Goal: Transaction & Acquisition: Register for event/course

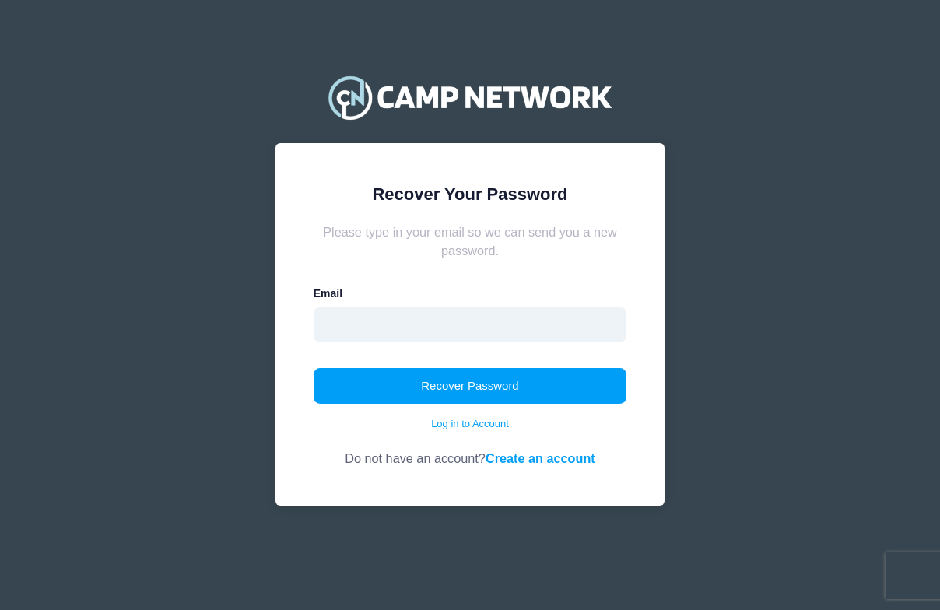
click at [404, 324] on input "email" at bounding box center [471, 325] width 314 height 36
type input "vanessa.franseen@gmail.com"
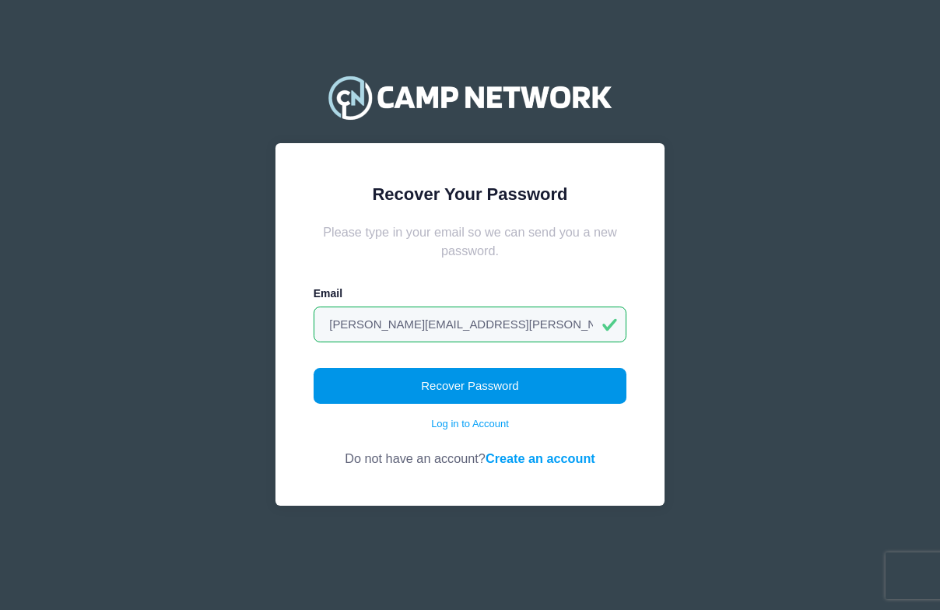
click at [445, 379] on button "Recover Password" at bounding box center [471, 386] width 314 height 36
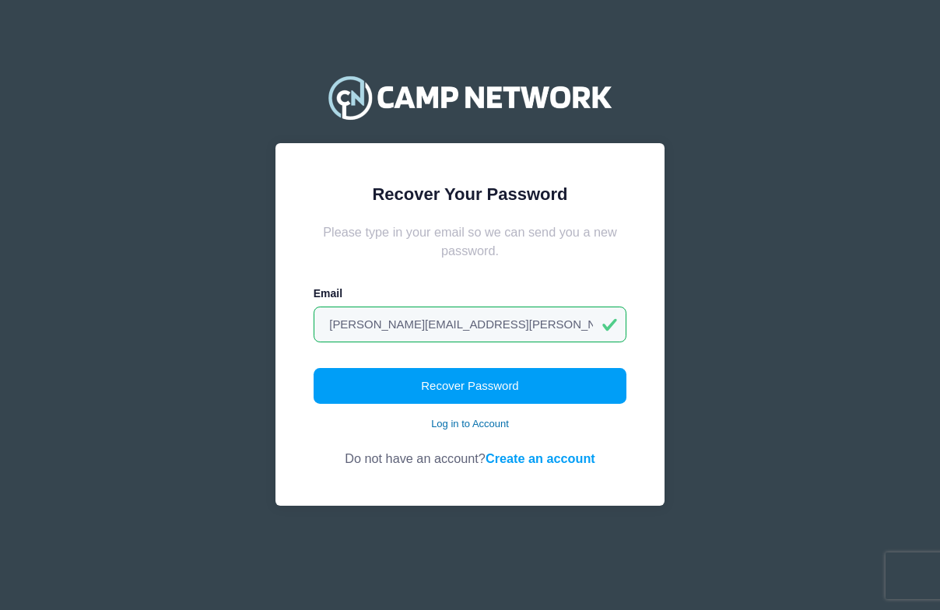
click at [448, 423] on link "Log in to Account" at bounding box center [470, 424] width 78 height 16
click at [443, 323] on input "email" at bounding box center [471, 325] width 314 height 36
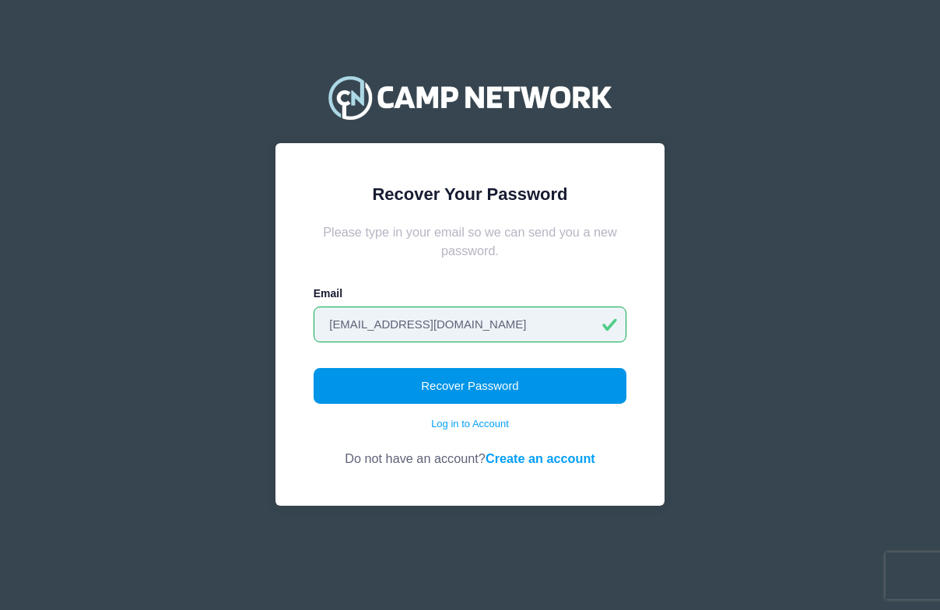
type input "[EMAIL_ADDRESS][DOMAIN_NAME]"
click at [493, 385] on button "Recover Password" at bounding box center [471, 386] width 314 height 36
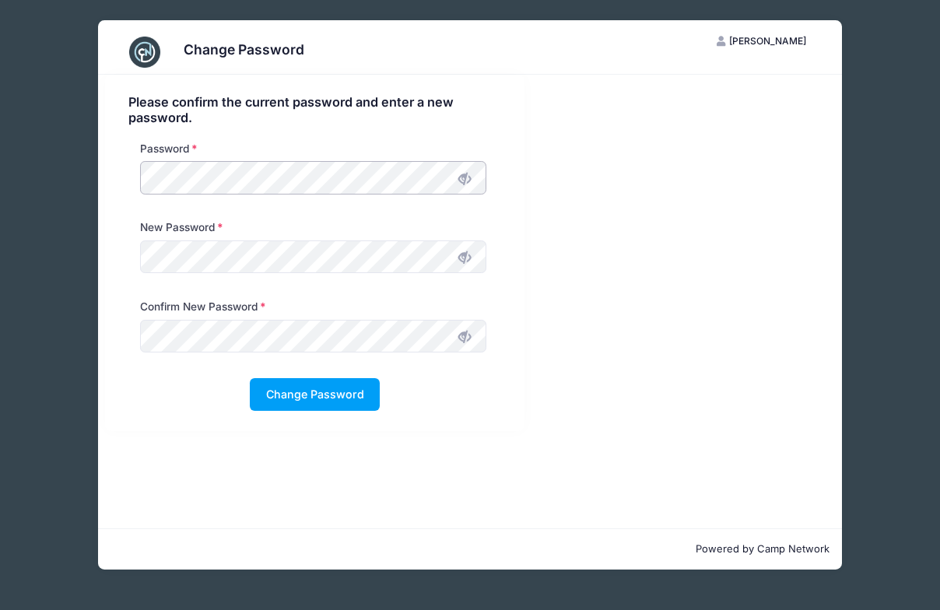
click at [135, 176] on div "Password" at bounding box center [313, 171] width 362 height 61
click at [467, 181] on icon at bounding box center [464, 178] width 12 height 12
click at [458, 337] on icon at bounding box center [464, 337] width 12 height 12
click at [464, 264] on icon at bounding box center [464, 257] width 12 height 12
click at [268, 388] on button "Change Password" at bounding box center [315, 394] width 130 height 33
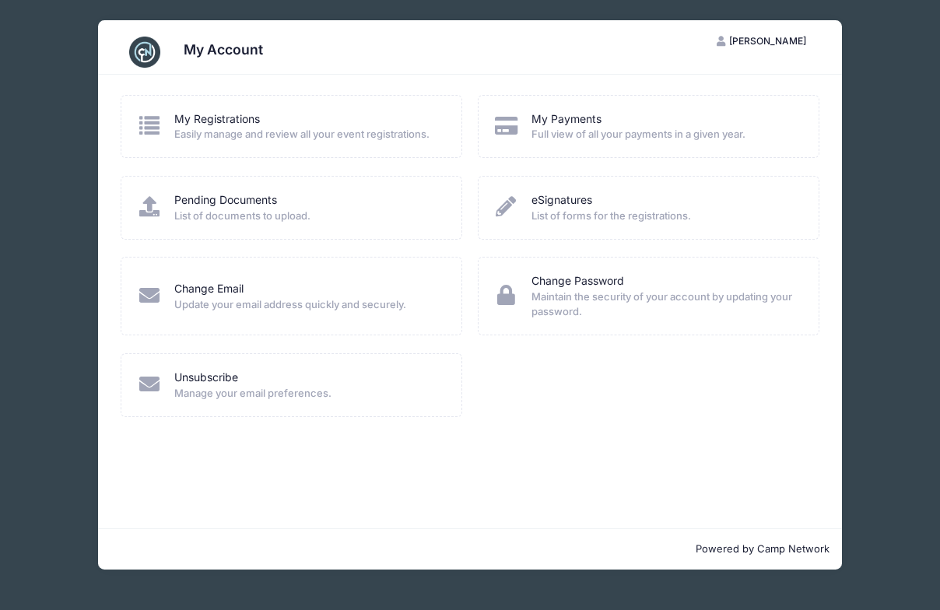
click at [214, 129] on span "Easily manage and review all your event registrations." at bounding box center [307, 135] width 267 height 16
click at [153, 124] on icon at bounding box center [149, 125] width 26 height 20
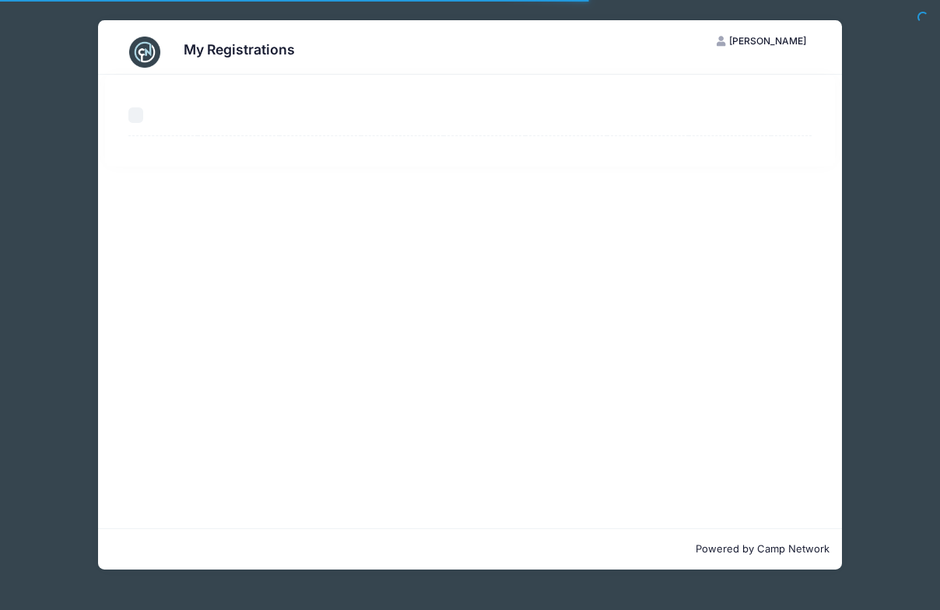
select select "50"
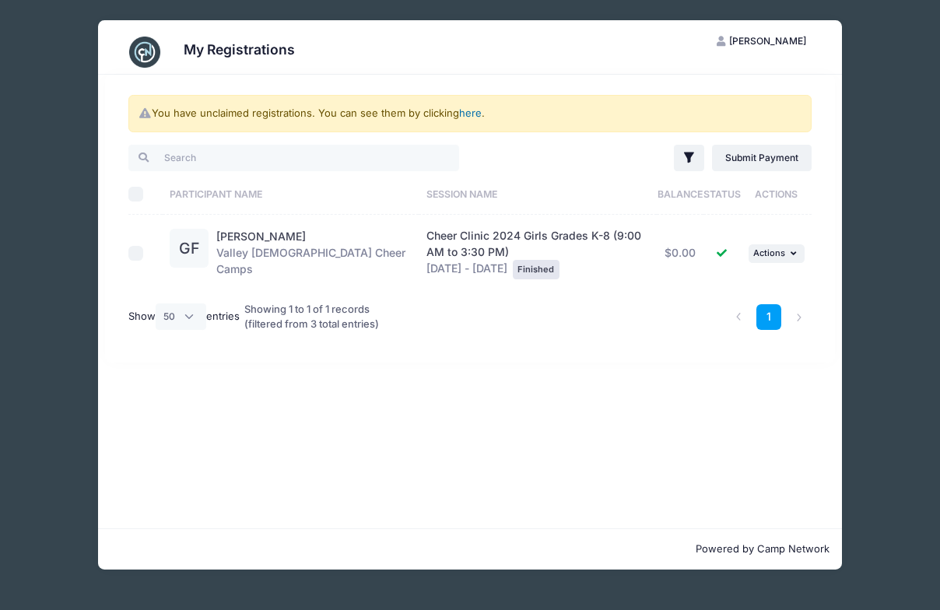
click at [473, 111] on link "here" at bounding box center [470, 113] width 23 height 12
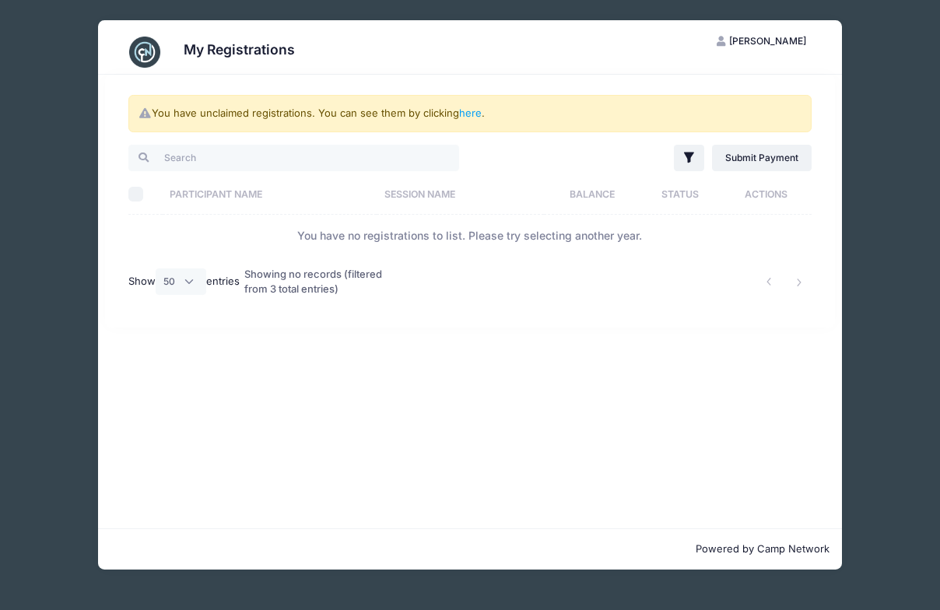
click at [757, 40] on span "Vanessa Franseen" at bounding box center [767, 41] width 77 height 12
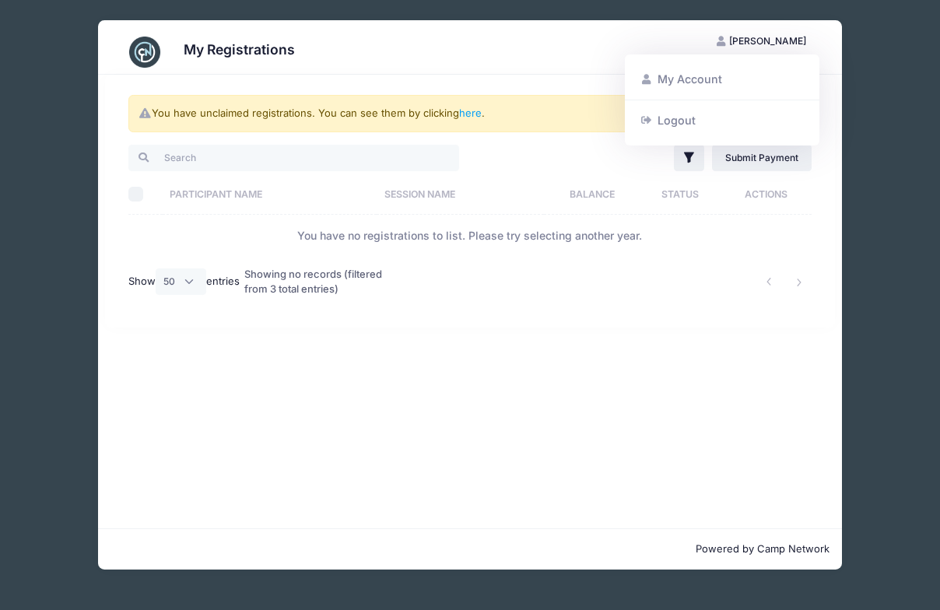
click at [679, 76] on link "My Account" at bounding box center [723, 80] width 180 height 30
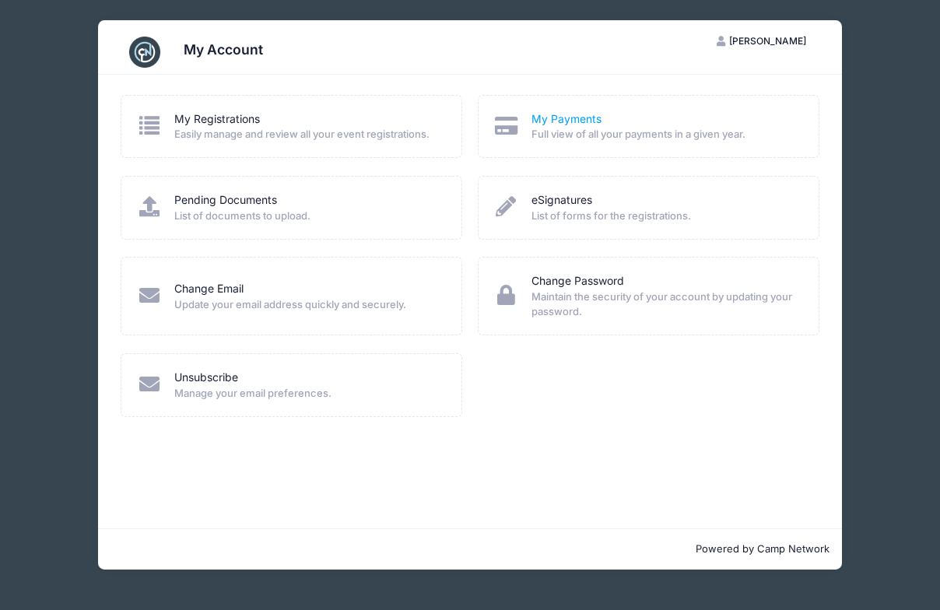
click at [557, 118] on link "My Payments" at bounding box center [567, 119] width 70 height 16
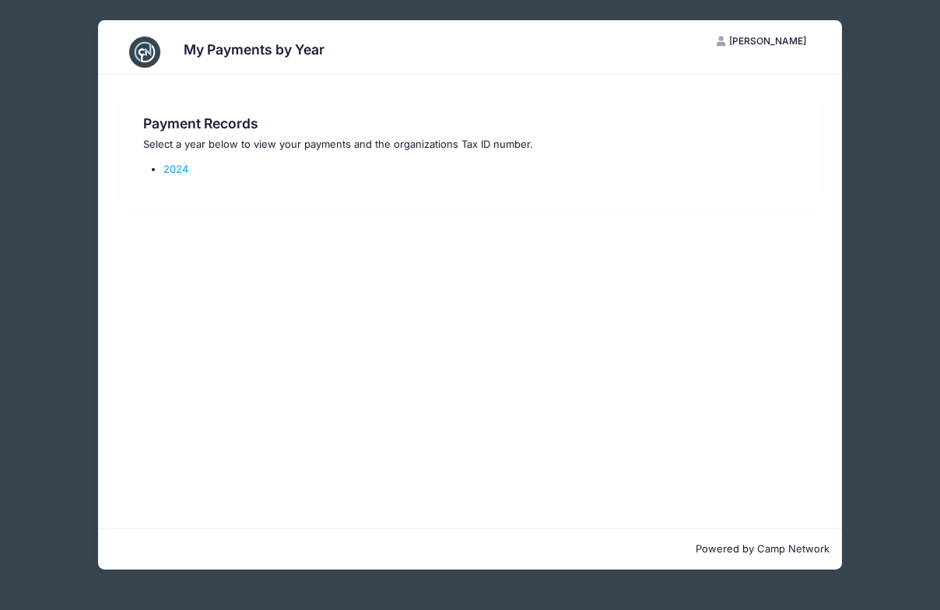
click at [143, 47] on img at bounding box center [144, 52] width 31 height 31
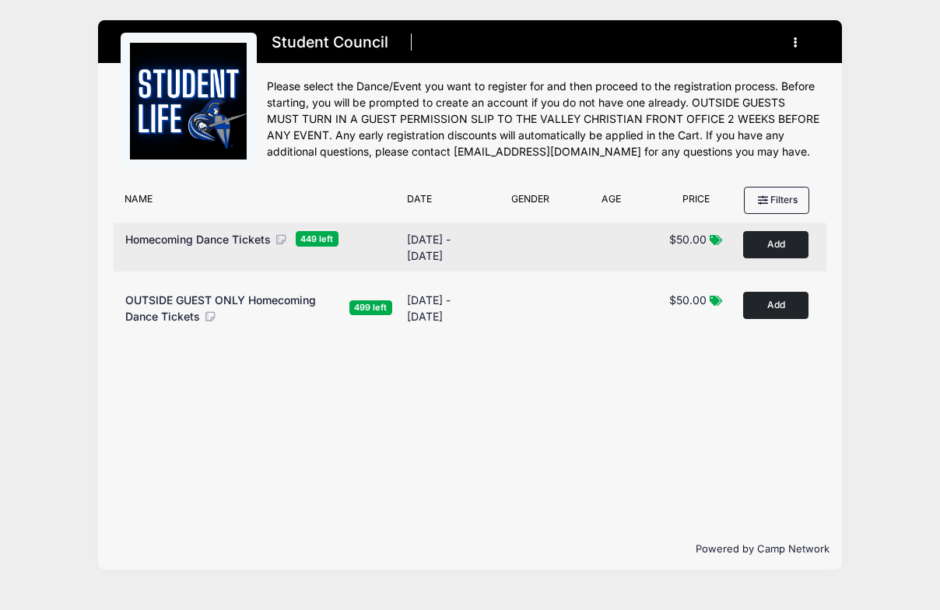
click at [776, 238] on button "Add to Cart" at bounding box center [775, 244] width 65 height 27
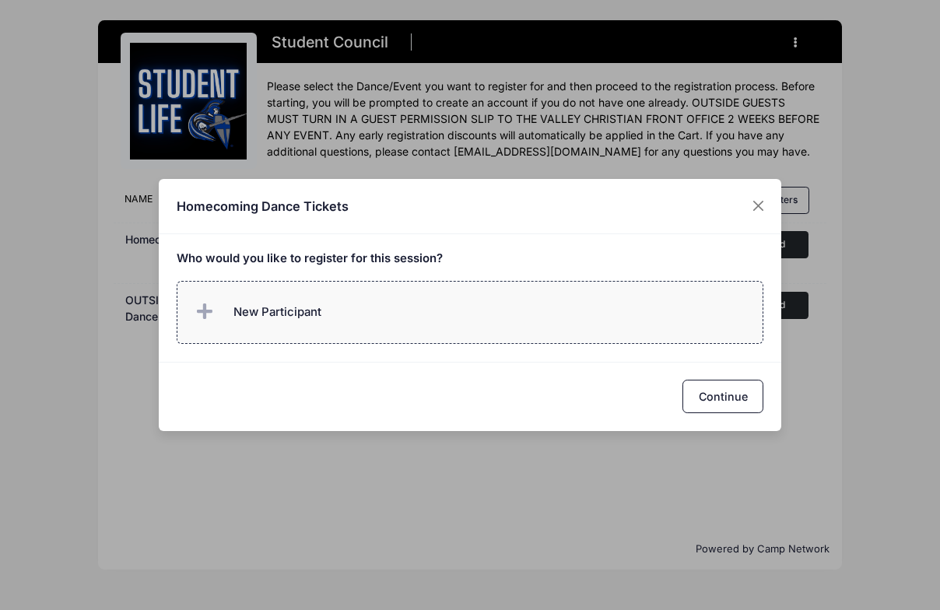
click at [271, 309] on span "New Participant" at bounding box center [278, 312] width 88 height 17
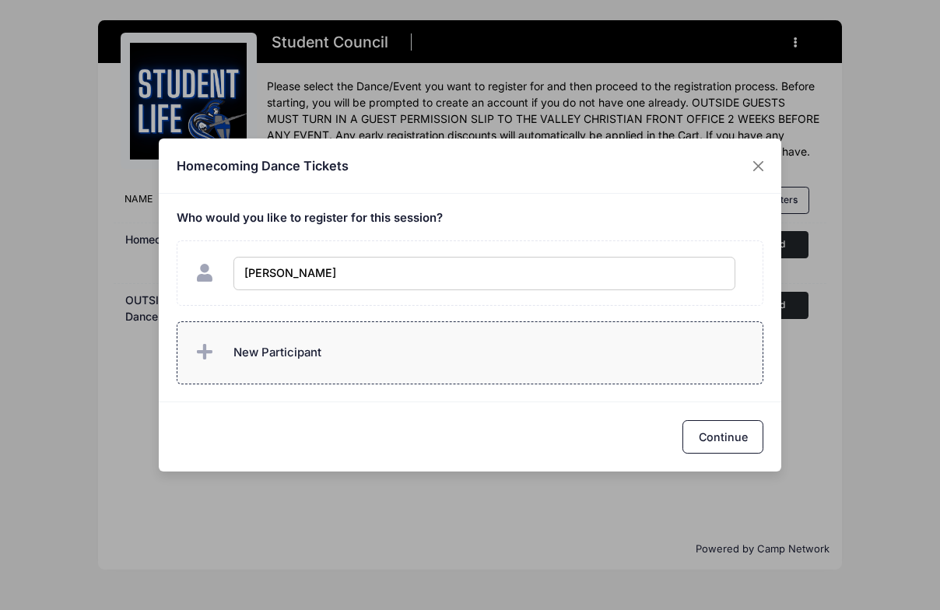
type input "[PERSON_NAME]"
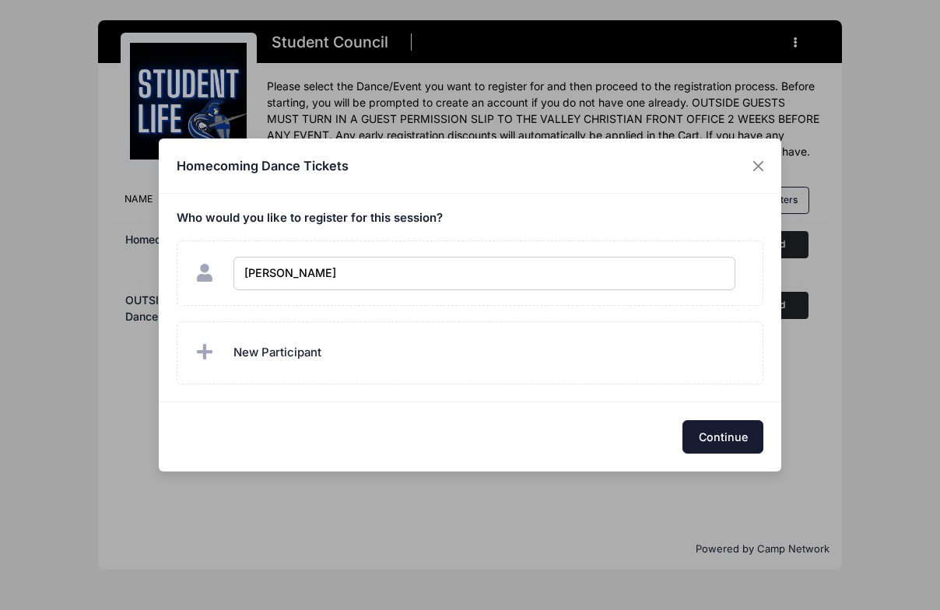
checkbox input "true"
click at [732, 430] on button "Continue" at bounding box center [723, 436] width 81 height 33
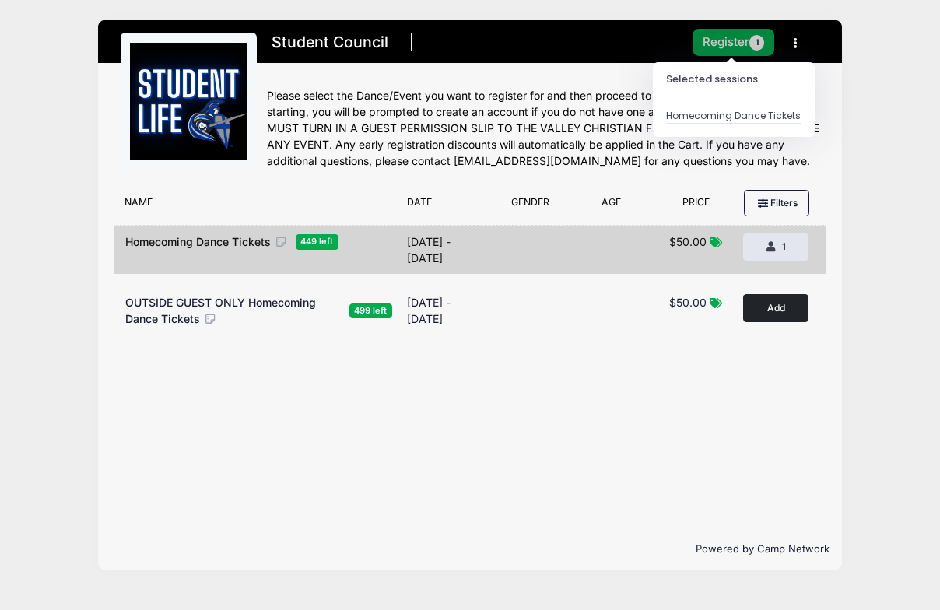
click at [711, 33] on button "Register 1" at bounding box center [734, 42] width 83 height 27
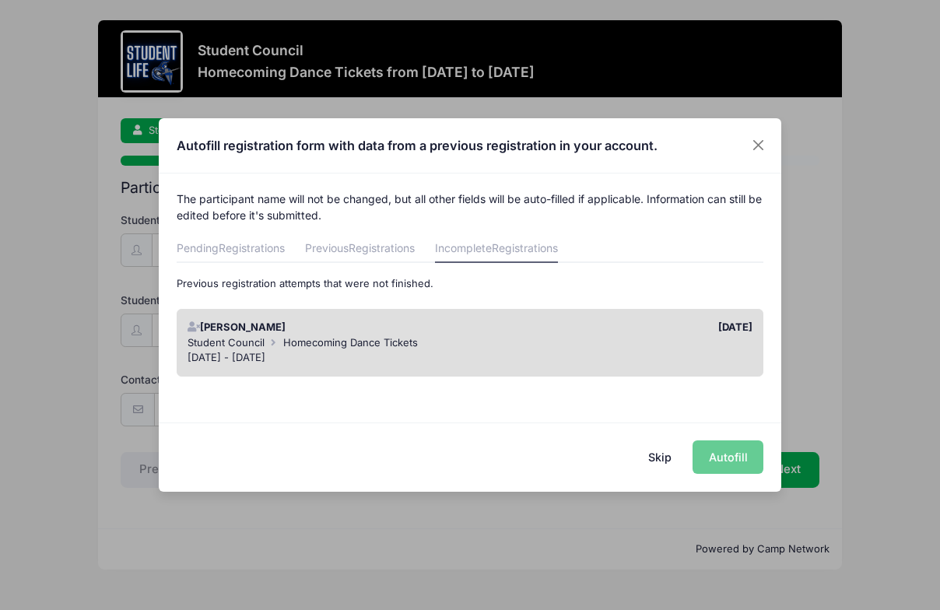
click at [730, 455] on div "Skip Autofill" at bounding box center [470, 457] width 623 height 69
click at [231, 252] on span "Registrations" at bounding box center [252, 247] width 66 height 13
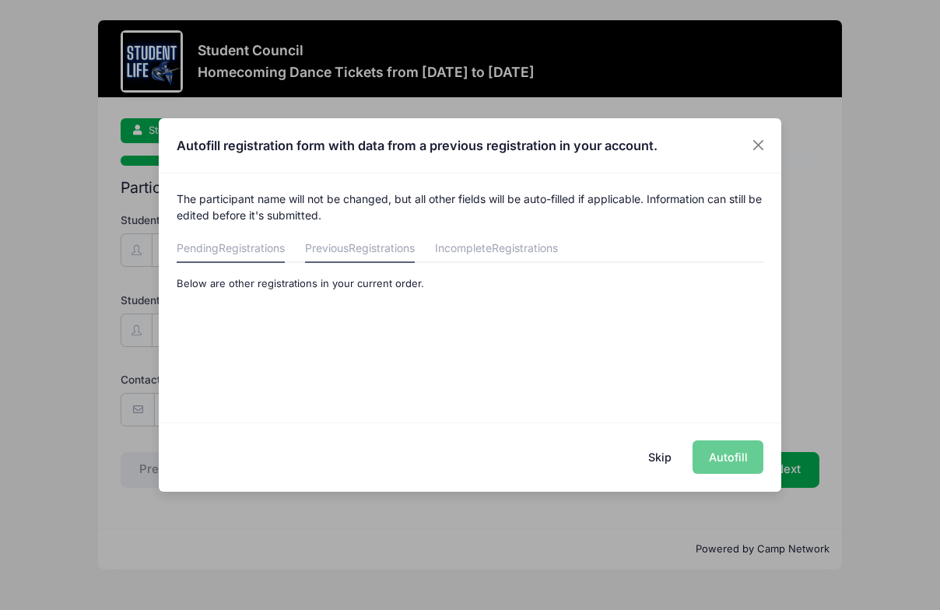
click at [347, 253] on link "Previous Registrations" at bounding box center [360, 249] width 110 height 28
click at [489, 250] on link "Incomplete Registrations" at bounding box center [496, 249] width 123 height 28
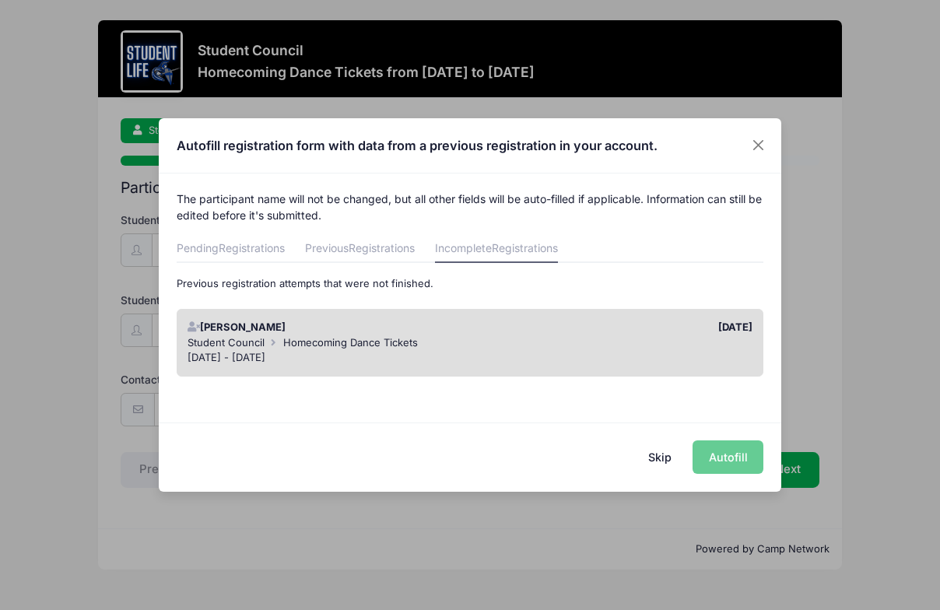
click at [335, 333] on div "Alessia Franseen" at bounding box center [325, 328] width 290 height 16
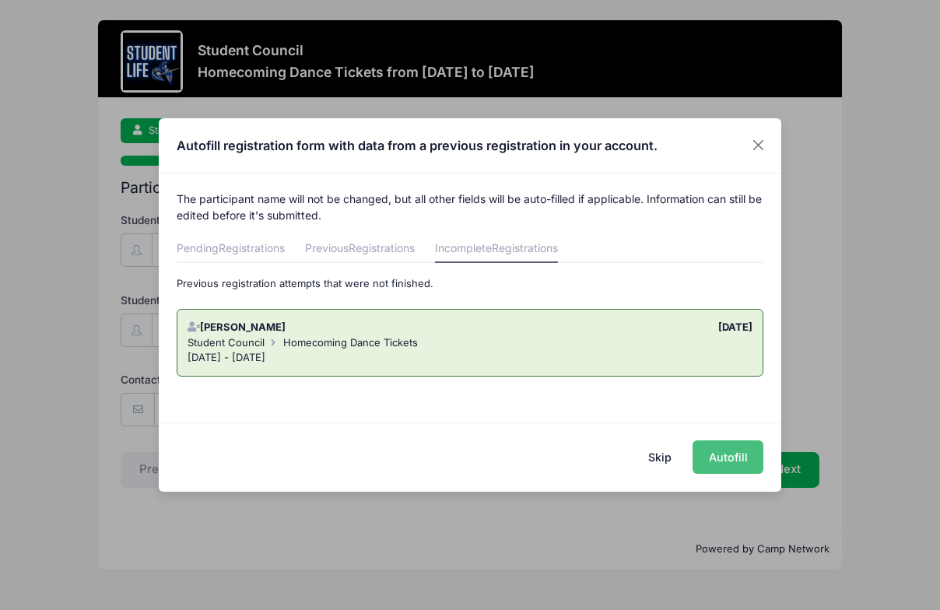
click at [723, 458] on button "Autofill" at bounding box center [728, 457] width 71 height 33
type input "[EMAIL_ADDRESS][DOMAIN_NAME]"
checkbox input "true"
type input "05/25/2010"
type input "6447 E Redmont Dr"
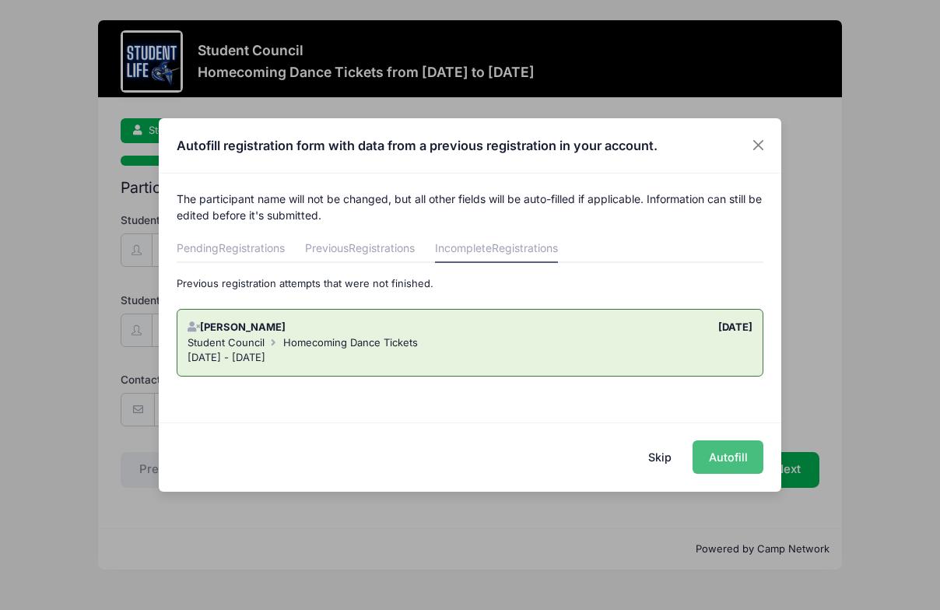
type input "Mesa"
select select "AZ"
type input "85215"
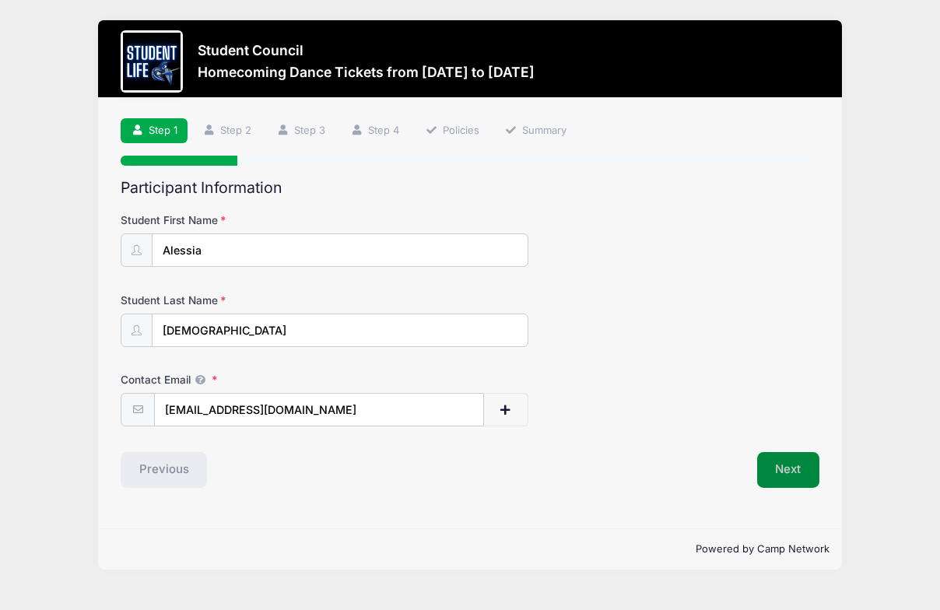
click at [794, 471] on button "Next" at bounding box center [788, 470] width 63 height 36
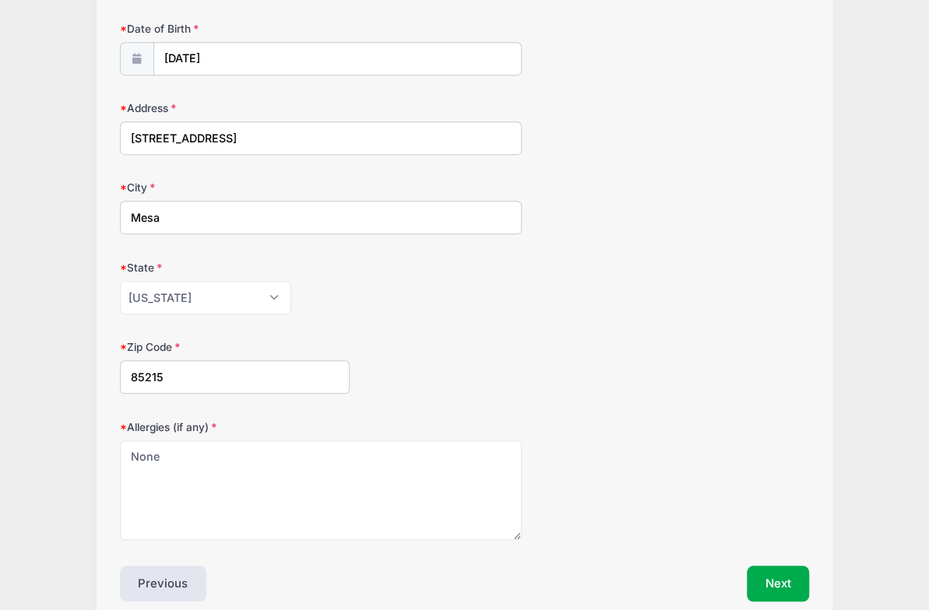
scroll to position [380, 0]
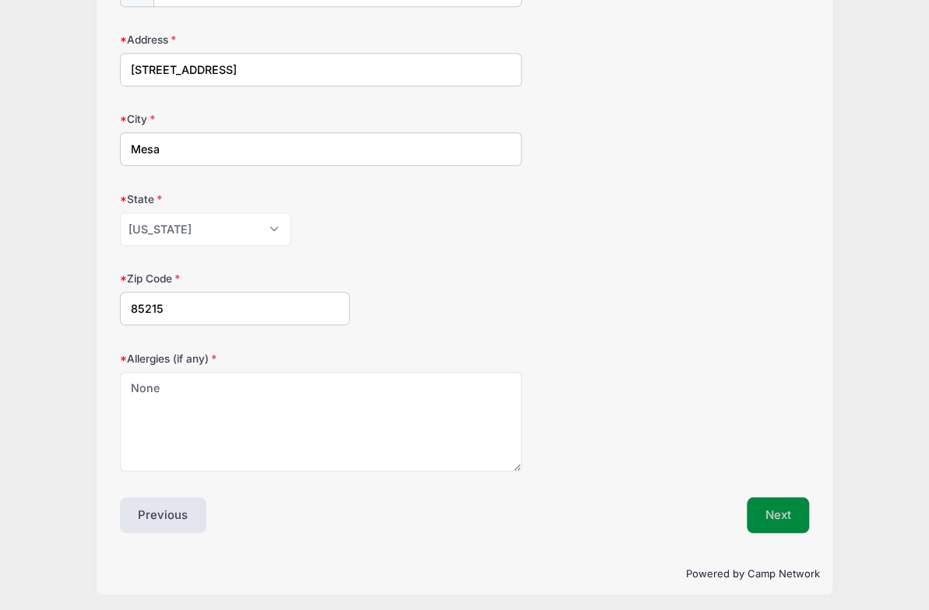
click at [774, 511] on button "Next" at bounding box center [777, 515] width 63 height 36
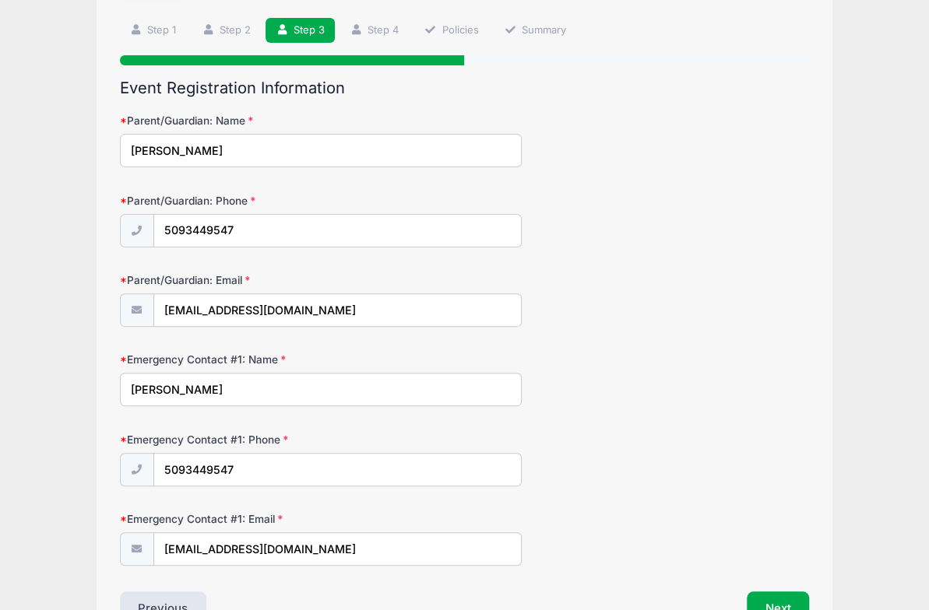
scroll to position [195, 0]
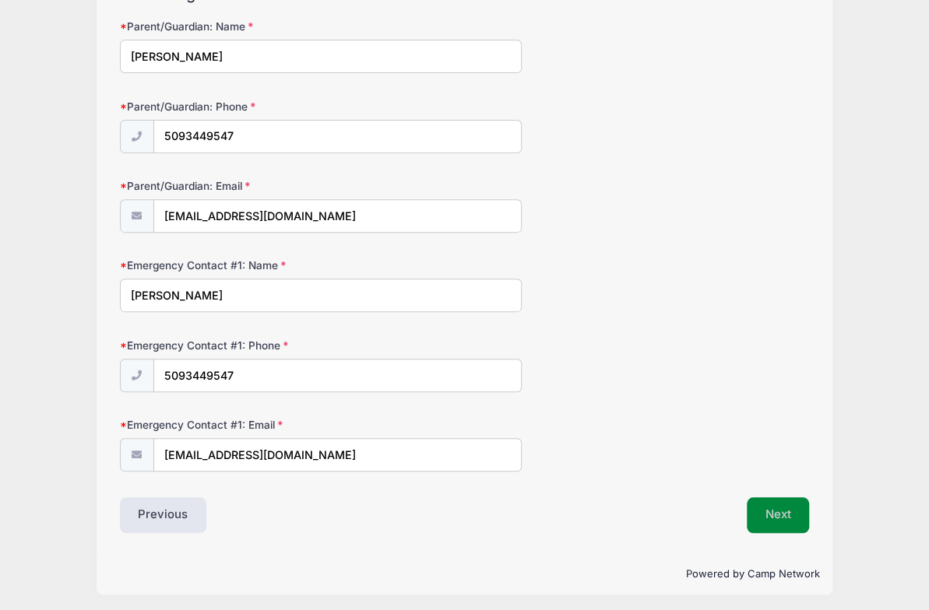
click at [790, 510] on button "Next" at bounding box center [777, 515] width 63 height 36
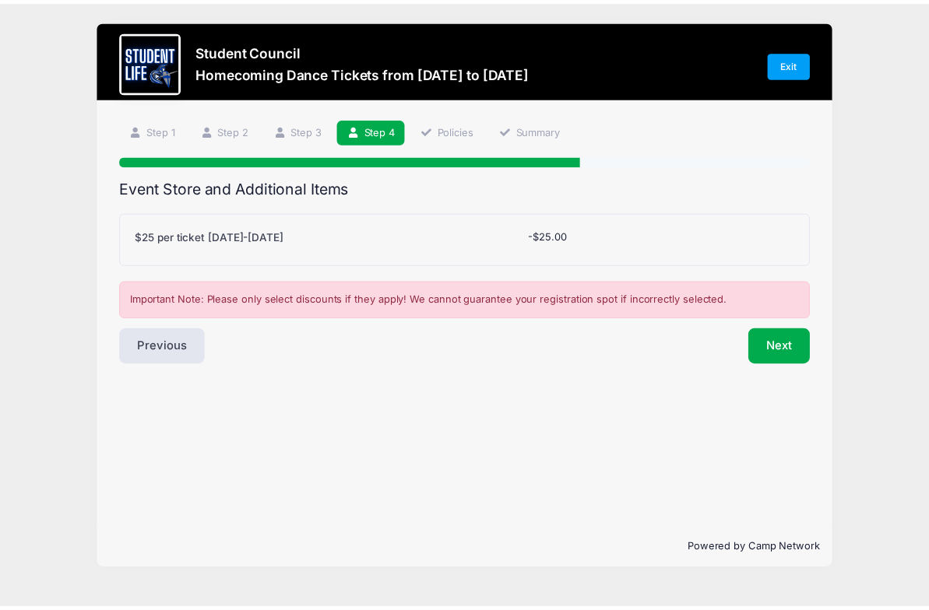
scroll to position [0, 0]
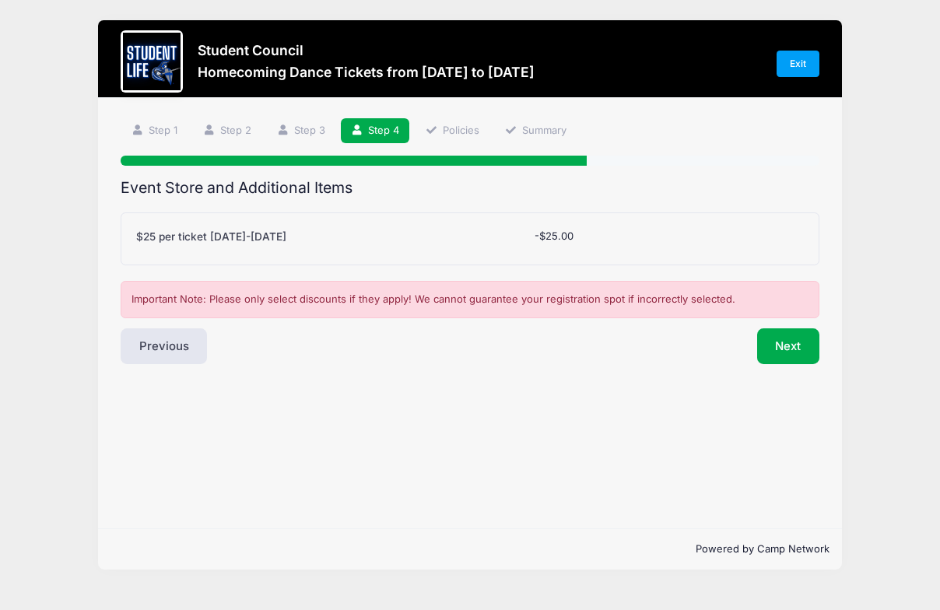
click at [492, 234] on div "$25 per ticket [DATE]-[DATE]" at bounding box center [328, 239] width 398 height 21
click at [216, 236] on label "$25 per ticket [DATE]-[DATE]" at bounding box center [211, 237] width 150 height 16
click at [0, 0] on select "Please Select Yes (-$25.00) No" at bounding box center [0, 0] width 0 height 0
click at [596, 386] on div "Step 4 /7 Step 1 Step 2 Step 3 Step 4 Policies Summary Participant Information …" at bounding box center [470, 313] width 745 height 430
click at [180, 245] on div "$25 per ticket [DATE]-[DATE]" at bounding box center [211, 239] width 150 height 21
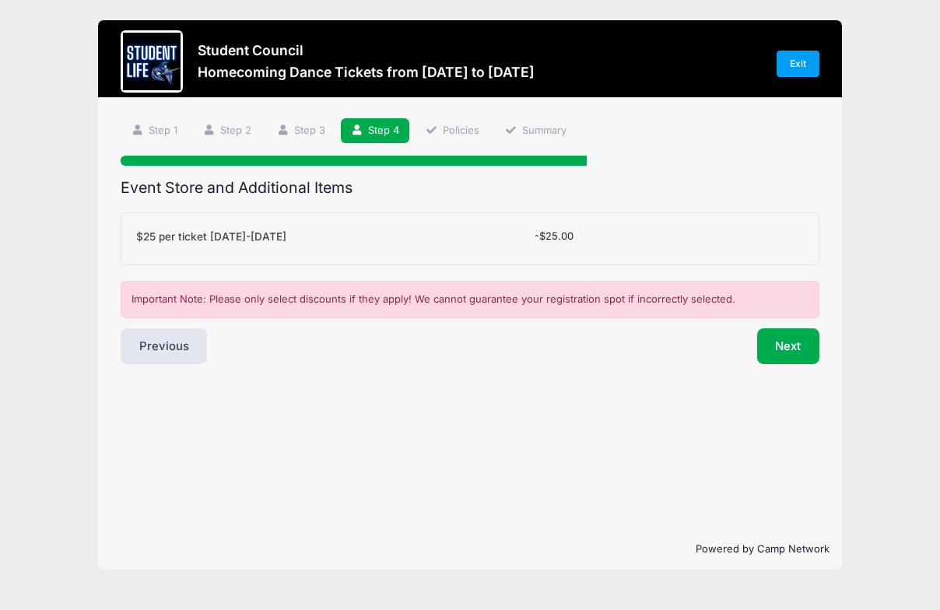
click at [256, 237] on label "$25 per ticket [DATE]-[DATE]" at bounding box center [211, 237] width 150 height 16
click at [0, 0] on select "Please Select Yes (-$25.00) No" at bounding box center [0, 0] width 0 height 0
click at [413, 237] on div "$25 per ticket [DATE]-[DATE]" at bounding box center [328, 239] width 398 height 21
drag, startPoint x: 562, startPoint y: 226, endPoint x: 526, endPoint y: 227, distance: 35.8
click at [562, 227] on div "$25 per ticket September 6-20 Please Select Yes (-$25.00) No -$25.00" at bounding box center [470, 238] width 699 height 53
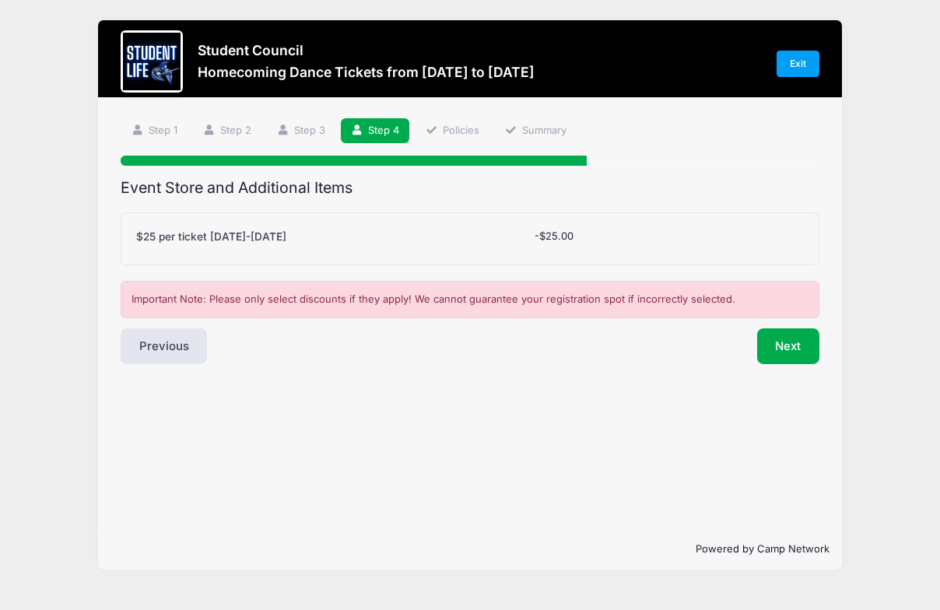
click at [297, 230] on div "$25 per ticket [DATE]-[DATE]" at bounding box center [328, 239] width 398 height 21
click at [241, 233] on label "$25 per ticket [DATE]-[DATE]" at bounding box center [211, 237] width 150 height 16
click at [0, 0] on select "Please Select Yes (-$25.00) No" at bounding box center [0, 0] width 0 height 0
click at [792, 350] on button "Next" at bounding box center [788, 346] width 63 height 36
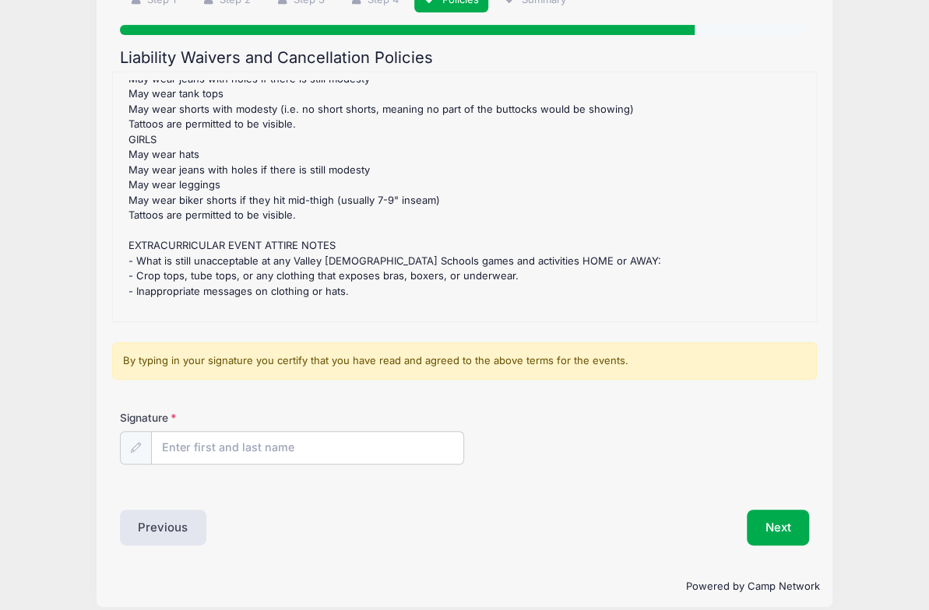
scroll to position [145, 0]
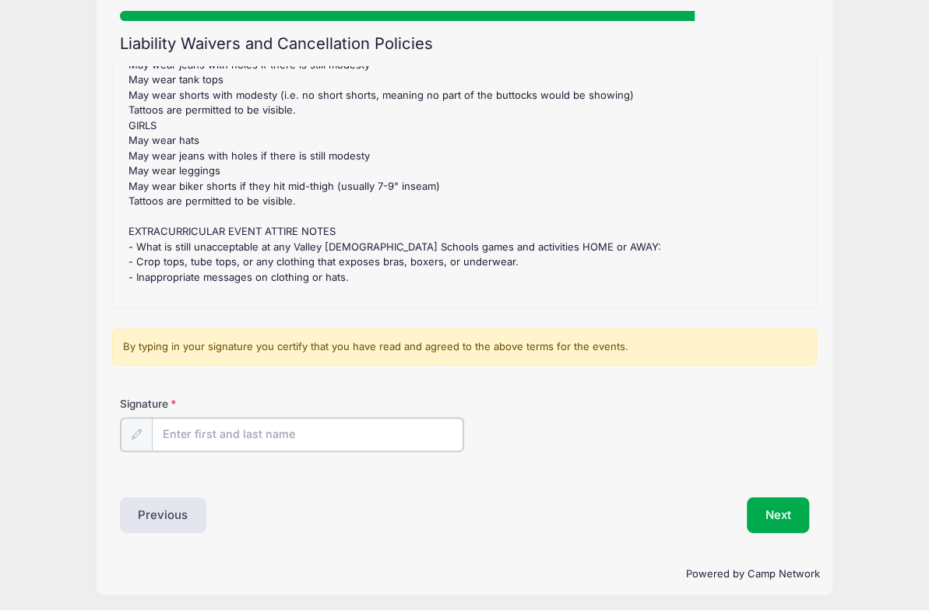
click at [216, 425] on input "Signature" at bounding box center [308, 434] width 312 height 33
type input "Vanessa Franseen"
click at [648, 467] on div "Signature Vanessa Franseen" at bounding box center [464, 435] width 704 height 79
click at [772, 502] on button "Next" at bounding box center [777, 514] width 63 height 36
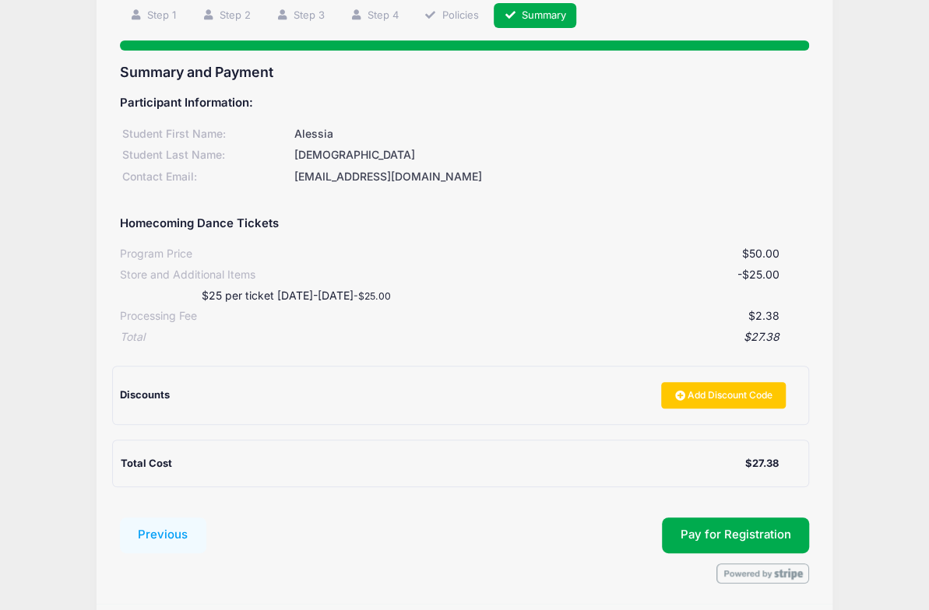
scroll to position [90, 0]
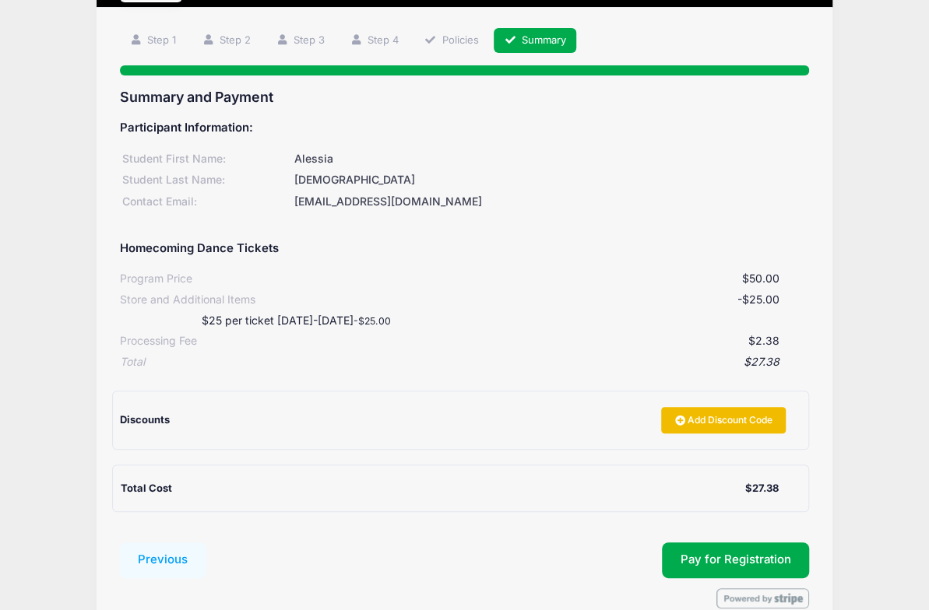
click at [675, 421] on icon at bounding box center [681, 421] width 12 height 0
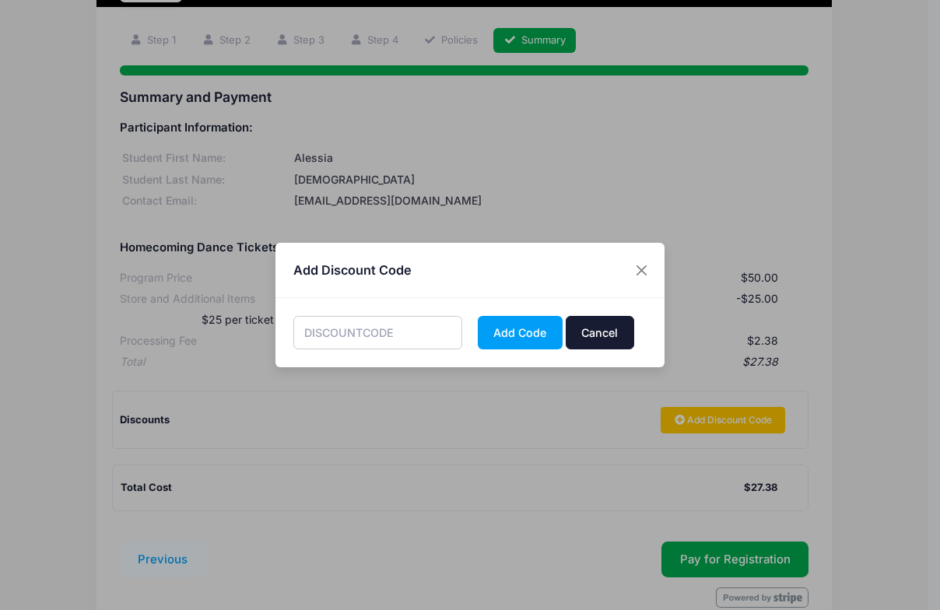
click at [611, 336] on button "Cancel" at bounding box center [600, 332] width 68 height 33
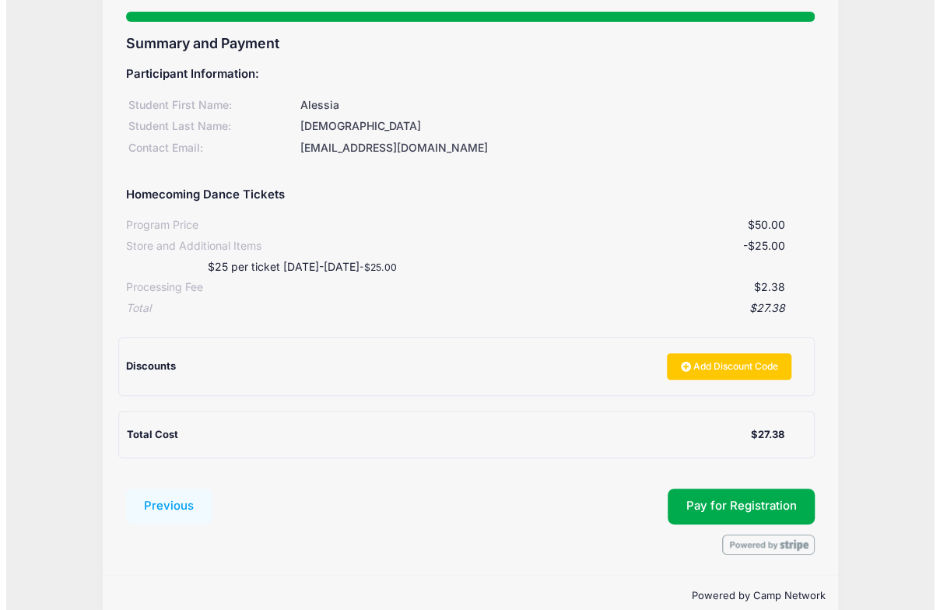
scroll to position [168, 0]
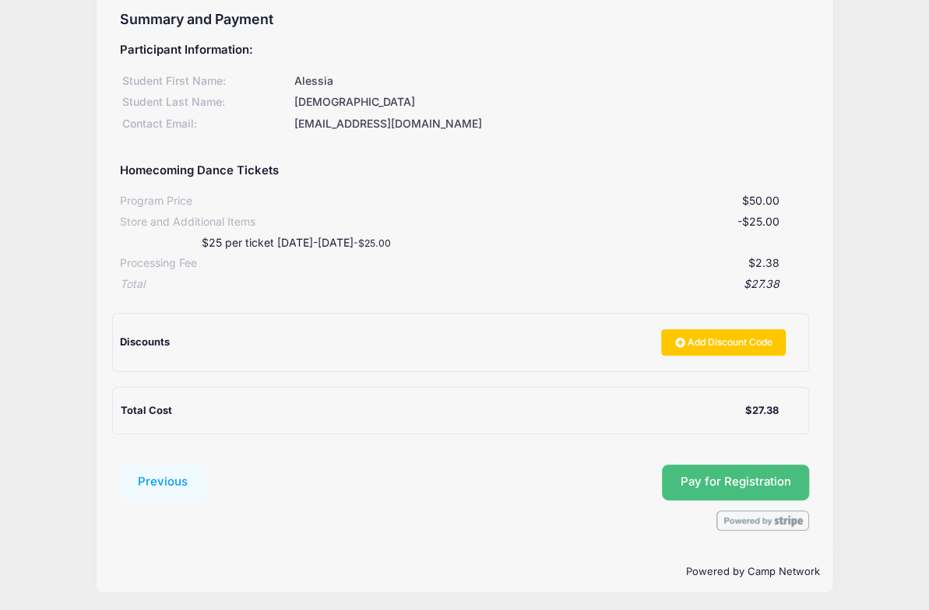
click at [690, 485] on button "Pay for Registration" at bounding box center [736, 483] width 148 height 36
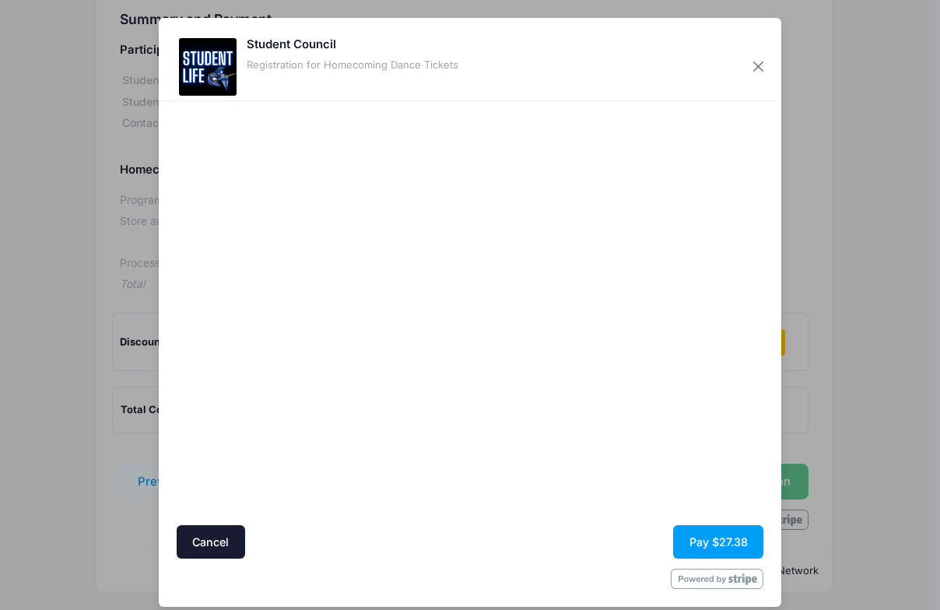
click at [548, 420] on div at bounding box center [621, 313] width 286 height 409
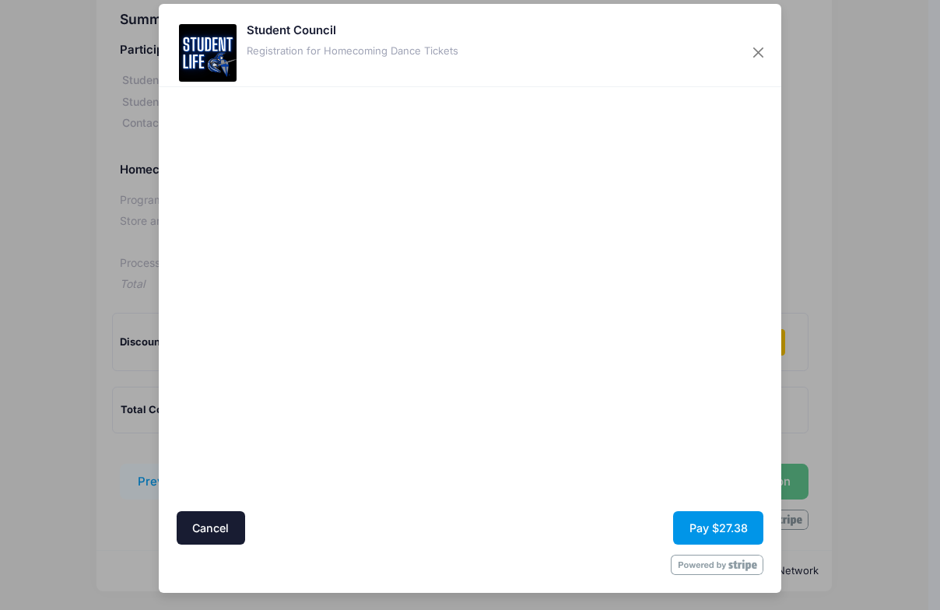
click at [706, 522] on button "Pay $27.38" at bounding box center [718, 527] width 90 height 33
